Goal: Find specific page/section

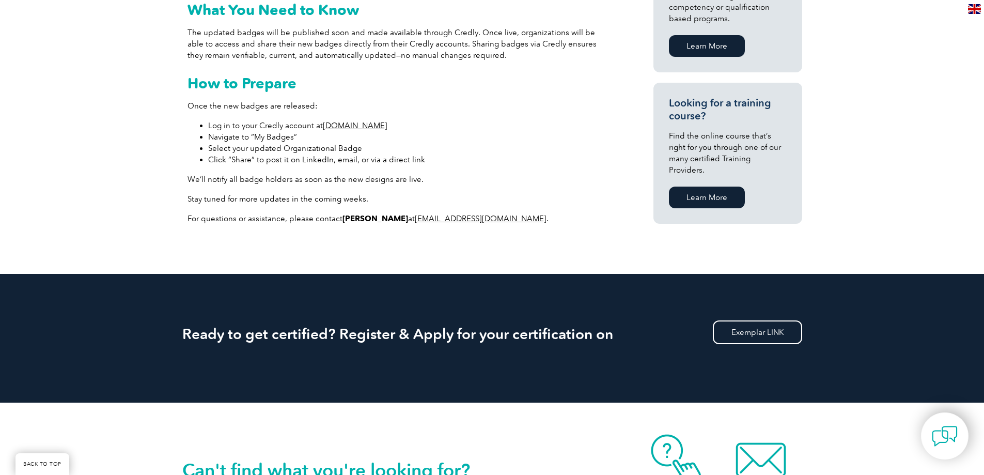
scroll to position [761, 0]
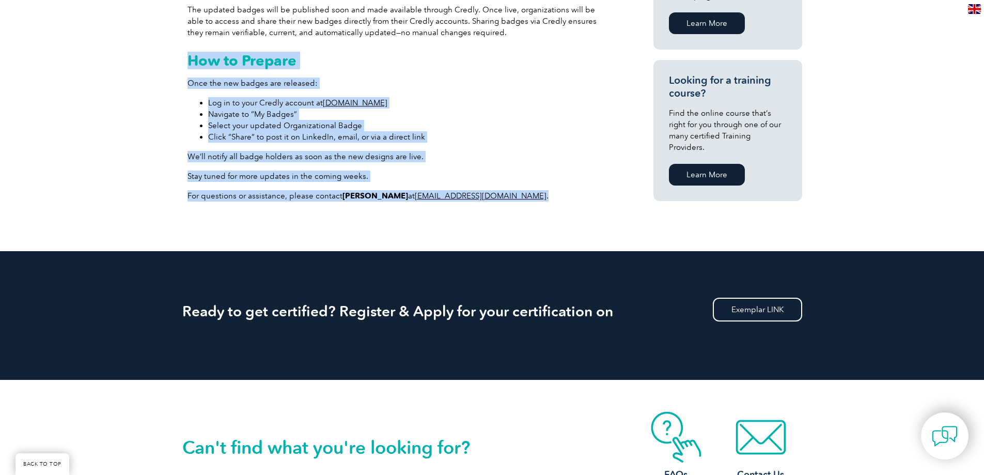
drag, startPoint x: 499, startPoint y: 195, endPoint x: 187, endPoint y: 57, distance: 341.4
click at [188, 57] on div "What’s Changing? A modernized badge design that aligns with Exemplar Global’s c…" at bounding box center [400, 32] width 424 height 338
copy div "How to Prepare Once the new badges are released: Log in to your Credly account …"
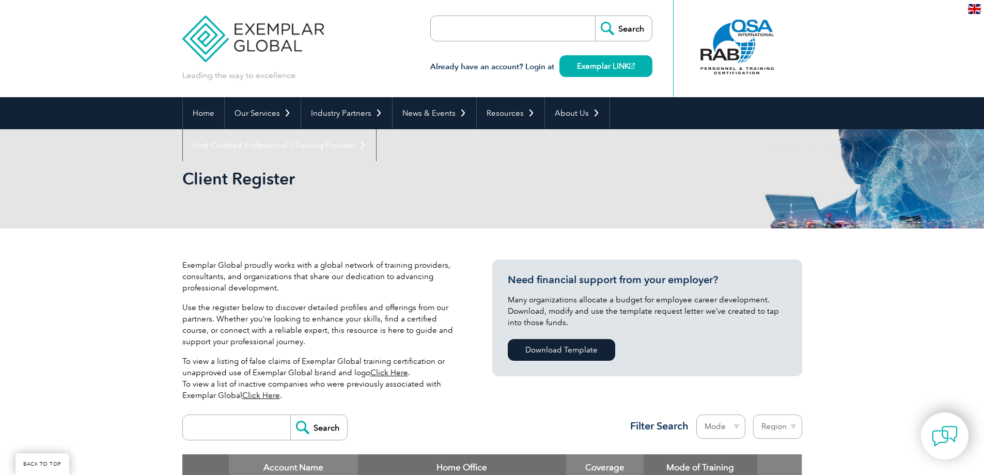
scroll to position [258, 0]
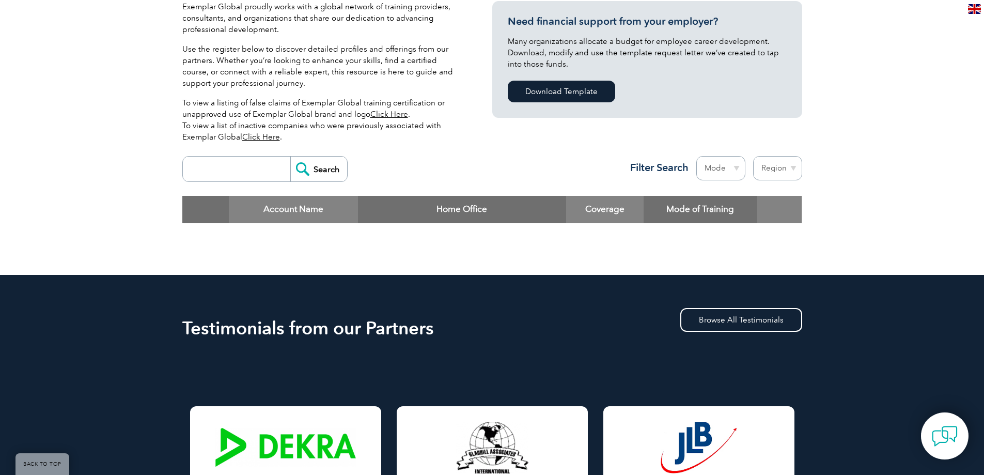
click at [772, 172] on select "Region [GEOGRAPHIC_DATA] [GEOGRAPHIC_DATA] [GEOGRAPHIC_DATA] [GEOGRAPHIC_DATA] …" at bounding box center [777, 168] width 49 height 24
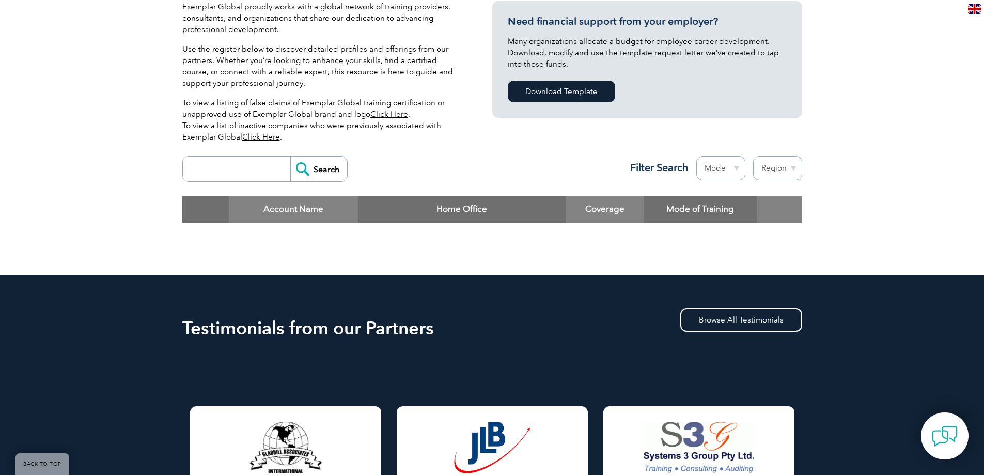
select select "[GEOGRAPHIC_DATA]"
click at [753, 156] on select "Region [GEOGRAPHIC_DATA] [GEOGRAPHIC_DATA] [GEOGRAPHIC_DATA] [GEOGRAPHIC_DATA] …" at bounding box center [777, 168] width 49 height 24
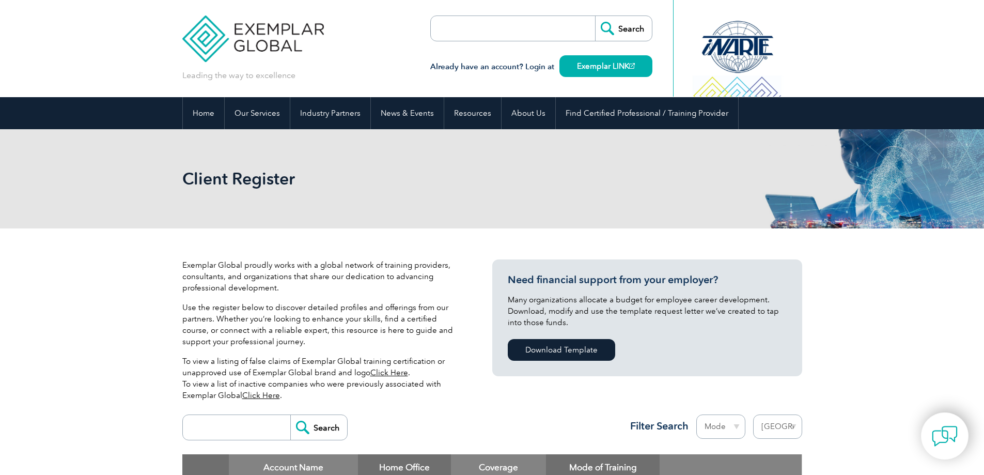
select select "[GEOGRAPHIC_DATA]"
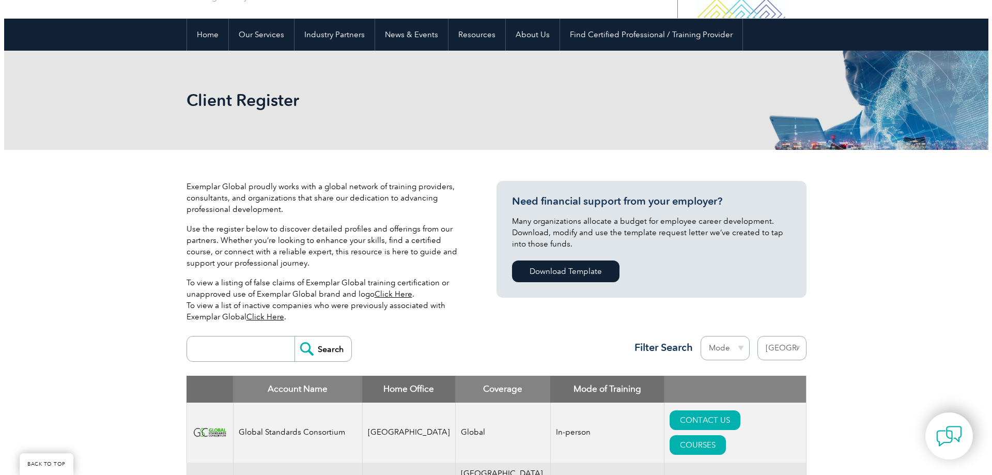
scroll to position [207, 0]
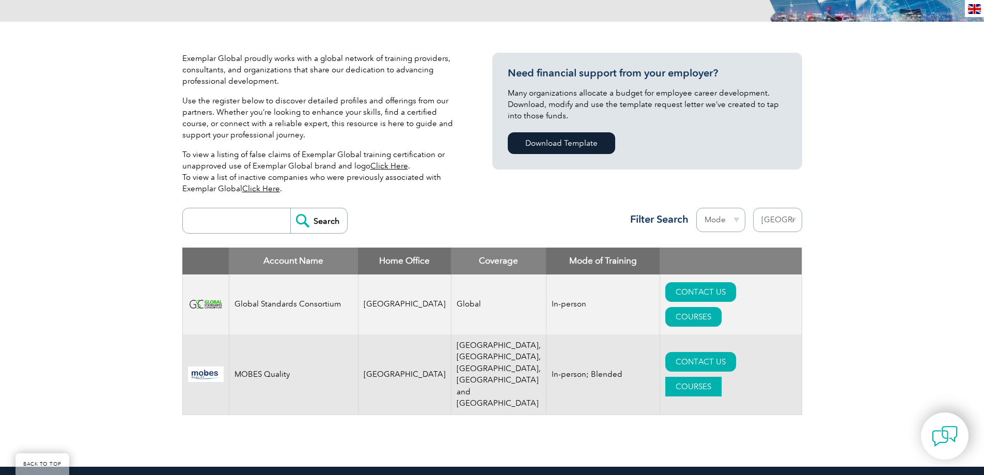
click at [722, 377] on link "COURSES" at bounding box center [693, 387] width 56 height 20
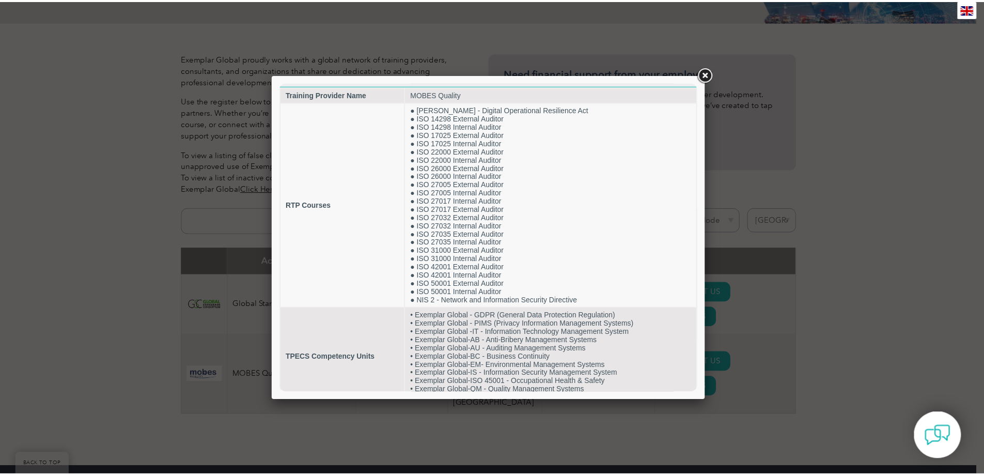
scroll to position [9, 0]
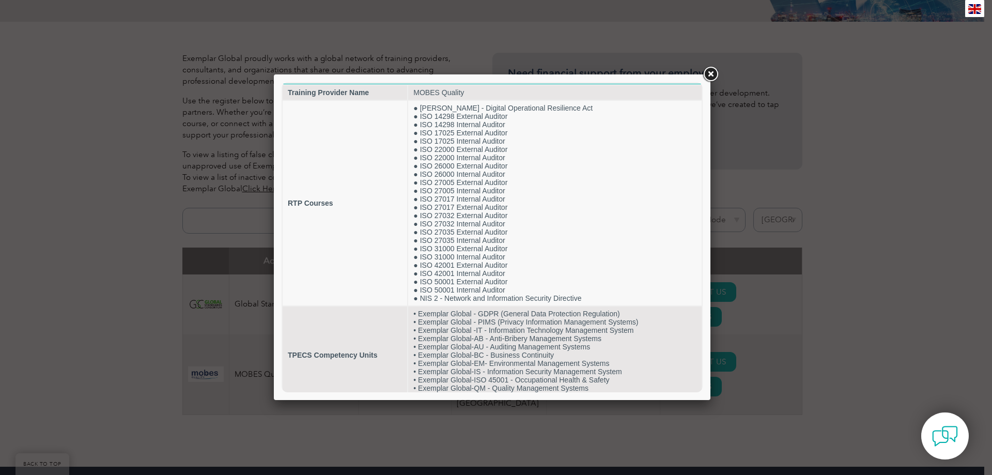
drag, startPoint x: 699, startPoint y: 323, endPoint x: 989, endPoint y: 413, distance: 303.4
click at [856, 304] on div at bounding box center [496, 237] width 992 height 475
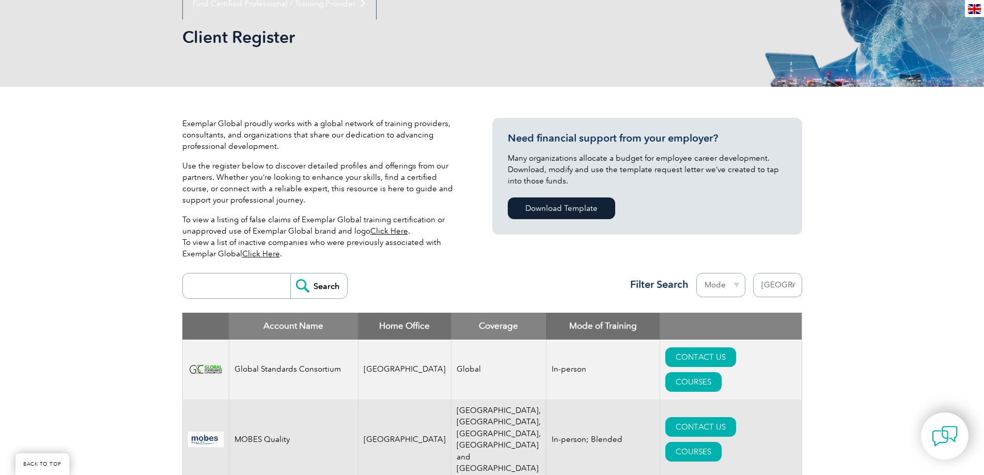
scroll to position [52, 0]
